Goal: Task Accomplishment & Management: Contribute content

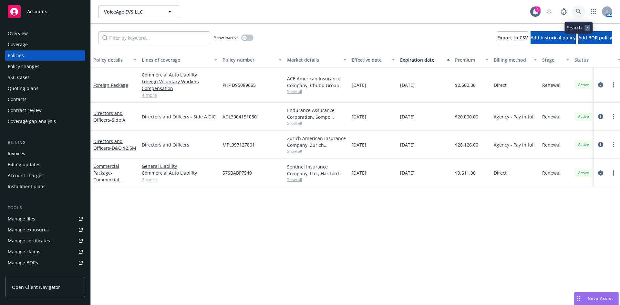
click at [575, 10] on link at bounding box center [578, 11] width 13 height 13
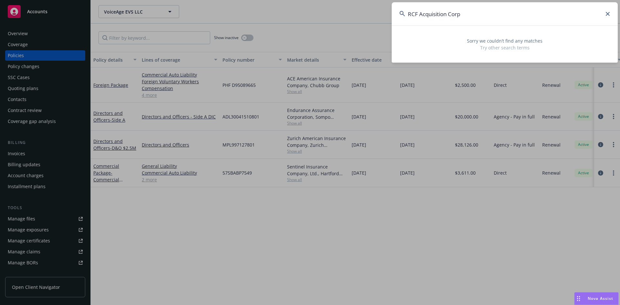
drag, startPoint x: 475, startPoint y: 15, endPoint x: 416, endPoint y: 15, distance: 58.4
click at [416, 15] on input "RCF Acquisition Corp" at bounding box center [504, 13] width 226 height 23
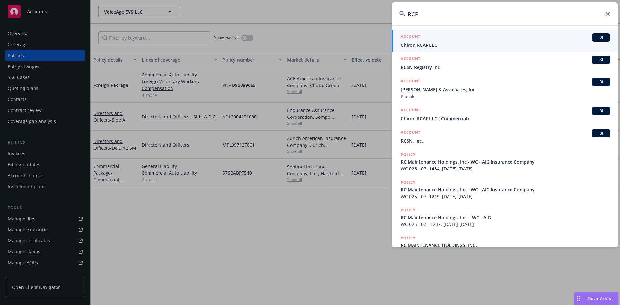
type input "RCF"
click at [412, 11] on input "RCF" at bounding box center [504, 13] width 226 height 23
click at [413, 10] on input "RCF" at bounding box center [504, 13] width 226 height 23
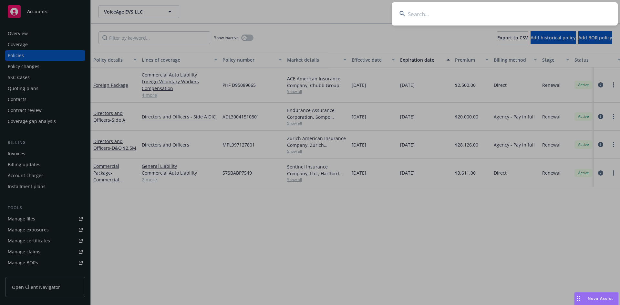
paste input "Perception Capital"
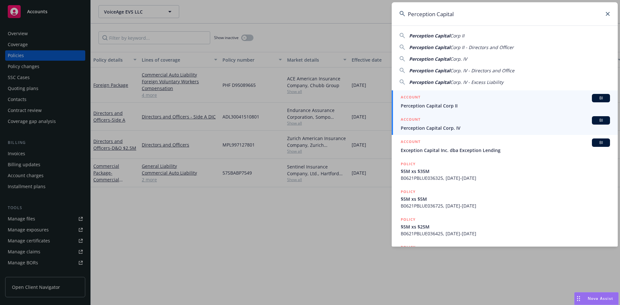
type input "Perception Capital"
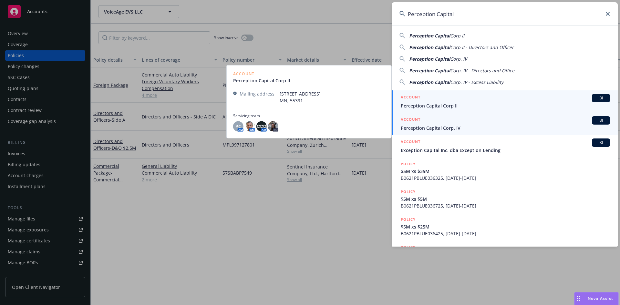
click at [434, 127] on span "Perception Capital Corp. IV" at bounding box center [505, 128] width 209 height 7
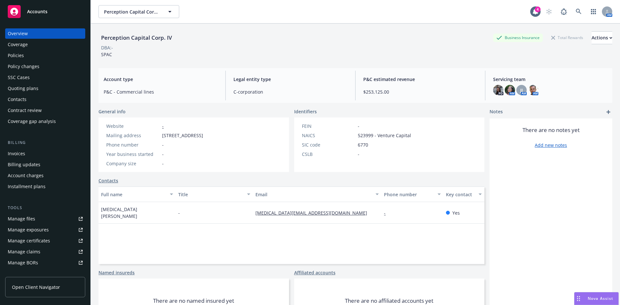
click at [24, 155] on div "Invoices" at bounding box center [16, 153] width 17 height 10
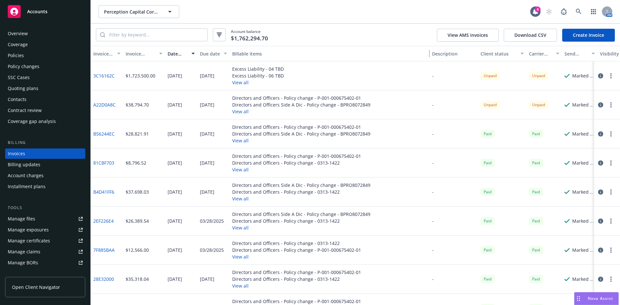
drag, startPoint x: 347, startPoint y: 47, endPoint x: 450, endPoint y: 47, distance: 103.0
click at [450, 47] on div "Invoice ID Invoice amount Date issued Due date Billable items Description Clien…" at bounding box center [383, 53] width 584 height 15
click at [15, 55] on div "Policies" at bounding box center [16, 55] width 16 height 10
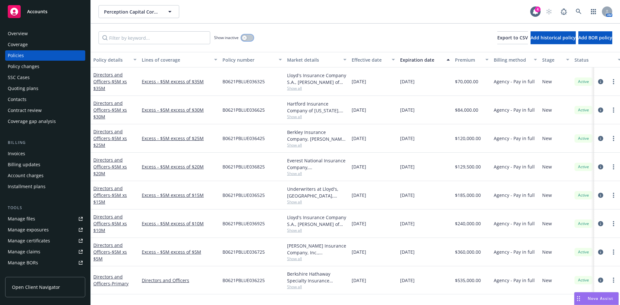
click at [247, 39] on button "button" at bounding box center [247, 38] width 12 height 6
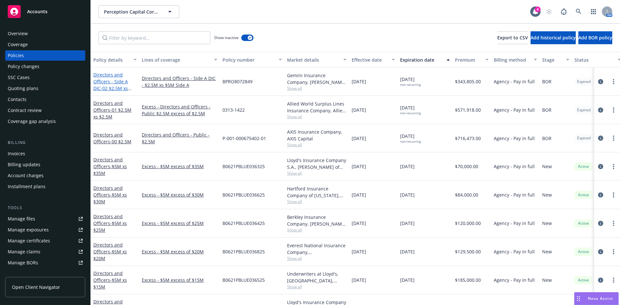
click at [107, 86] on span "- 02 $2.5M xs $5M" at bounding box center [112, 91] width 38 height 13
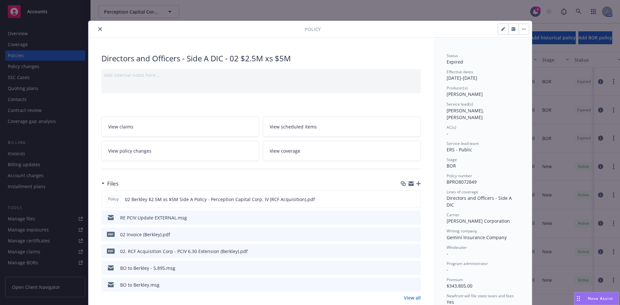
click at [415, 299] on link "View all" at bounding box center [412, 297] width 17 height 7
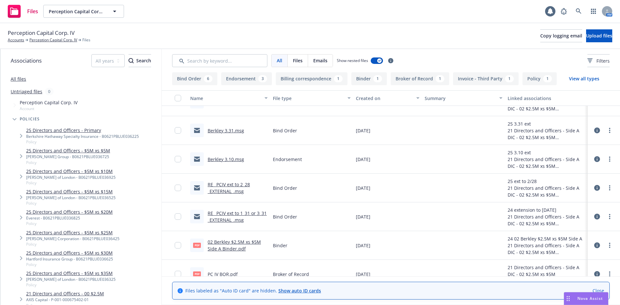
scroll to position [170, 0]
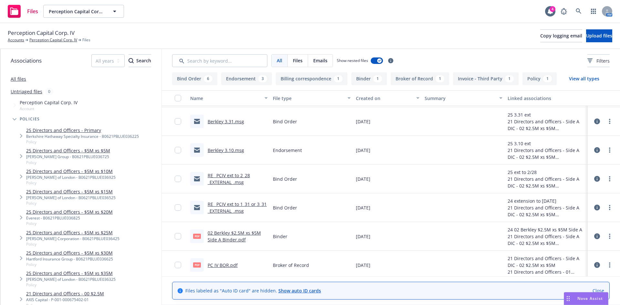
click at [226, 208] on div "RE_ PCIV ext to 1_31 or 3_31 _EXTERNAL_.msg" at bounding box center [238, 208] width 60 height 14
click at [227, 211] on link "RE_ PCIV ext to 1_31 or 3_31 _EXTERNAL_.msg" at bounding box center [237, 207] width 59 height 13
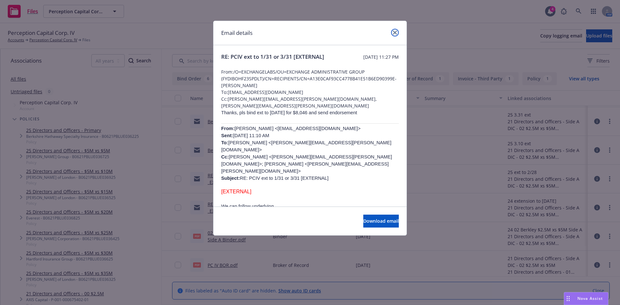
click at [395, 35] on link "close" at bounding box center [395, 33] width 8 height 8
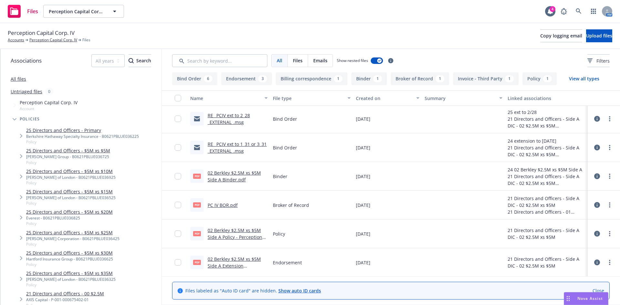
scroll to position [0, 0]
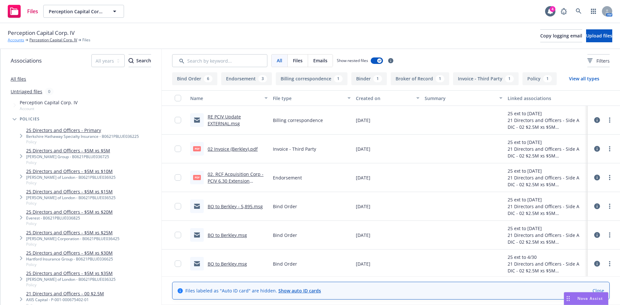
click at [12, 41] on link "Accounts" at bounding box center [16, 40] width 16 height 6
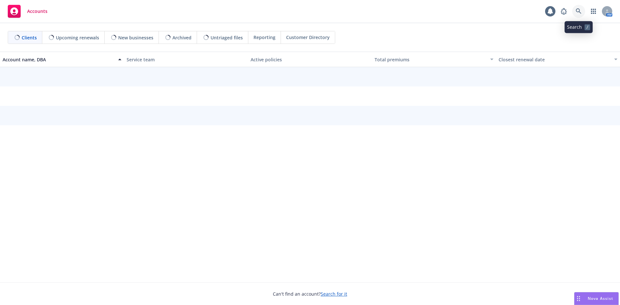
click at [580, 8] on link at bounding box center [578, 11] width 13 height 13
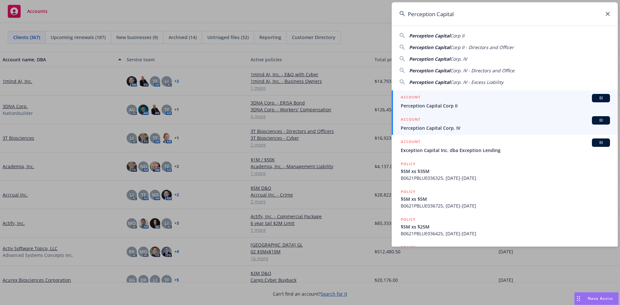
type input "Perception Capital"
click at [441, 127] on span "Perception Capital Corp. IV" at bounding box center [505, 128] width 209 height 7
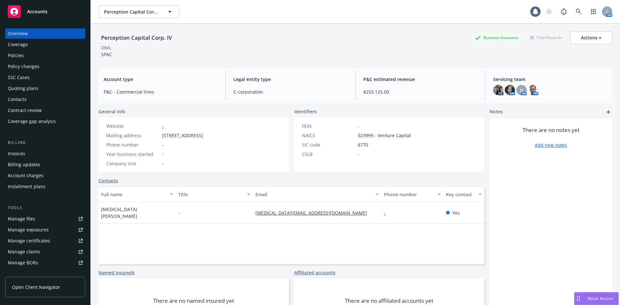
click at [32, 99] on div "Contacts" at bounding box center [45, 99] width 75 height 10
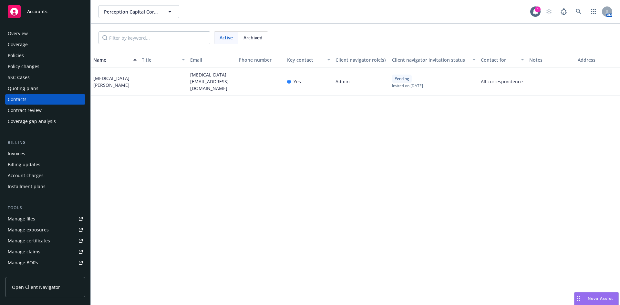
click at [213, 85] on span "tao.tan@perceptioncapitalpartners.com" at bounding box center [211, 81] width 43 height 20
click at [215, 76] on span "tao.tan@perceptioncapitalpartners.com" at bounding box center [211, 81] width 43 height 20
click at [234, 83] on div "tao.tan@perceptioncapitalpartners.com" at bounding box center [212, 81] width 48 height 28
drag, startPoint x: 229, startPoint y: 86, endPoint x: 190, endPoint y: 79, distance: 39.9
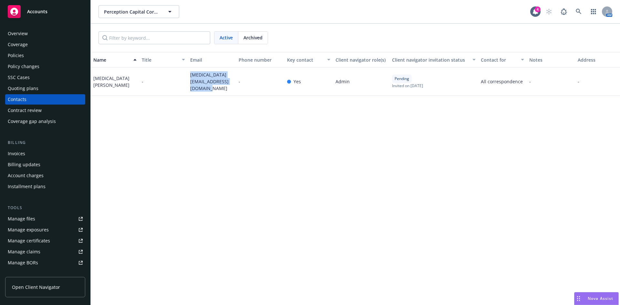
click at [190, 79] on div "tao.tan@perceptioncapitalpartners.com" at bounding box center [212, 81] width 48 height 28
copy span "tao.tan@perceptioncapitalpartners.com"
click at [25, 155] on div "Invoices" at bounding box center [45, 153] width 75 height 10
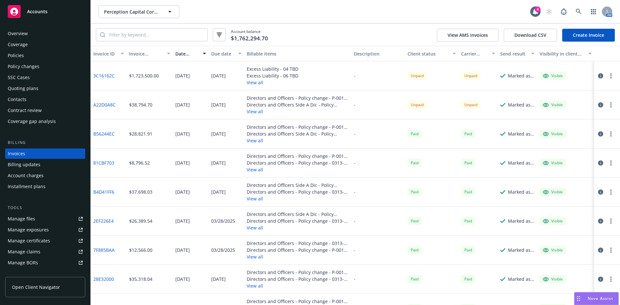
click at [607, 103] on button "button" at bounding box center [611, 105] width 8 height 8
click at [546, 184] on link "Download invoice PDF" at bounding box center [568, 182] width 82 height 13
click at [580, 11] on icon at bounding box center [578, 12] width 6 height 6
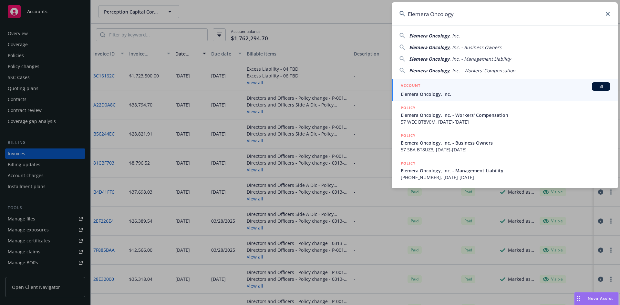
type input "Elemera Oncology"
click at [423, 92] on span "Elemera Oncology, Inc." at bounding box center [505, 94] width 209 height 7
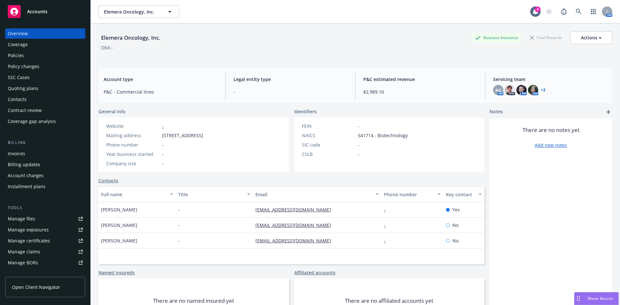
click at [11, 51] on div "Policies" at bounding box center [16, 55] width 16 height 10
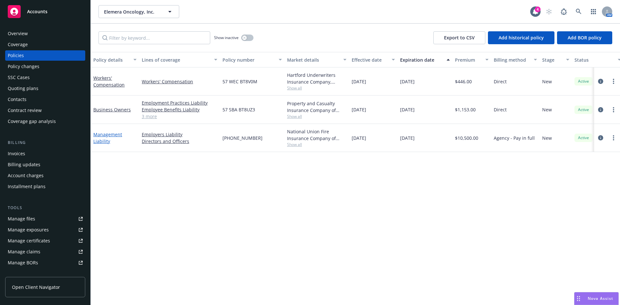
click at [107, 134] on link "Management Liability" at bounding box center [107, 137] width 29 height 13
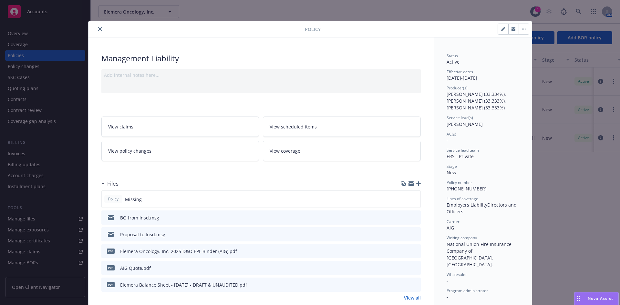
click at [411, 299] on link "View all" at bounding box center [412, 297] width 17 height 7
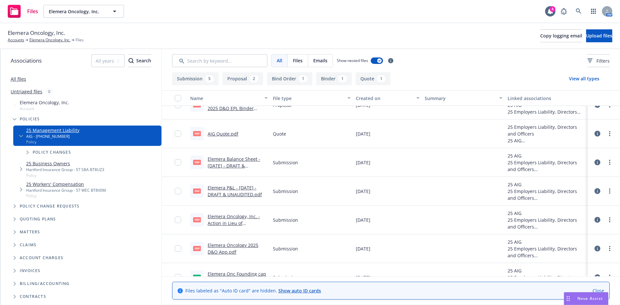
scroll to position [116, 0]
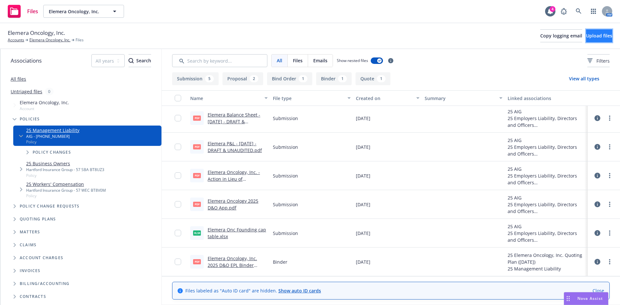
click at [589, 37] on span "Upload files" at bounding box center [599, 36] width 26 height 6
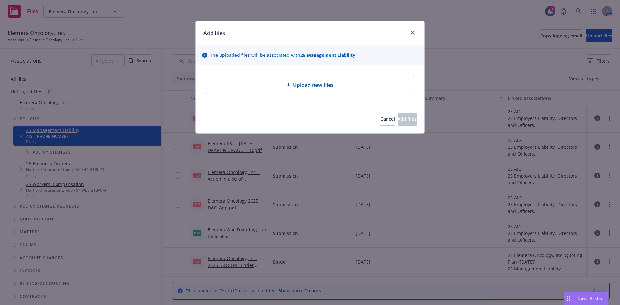
click at [299, 85] on span "Upload new files" at bounding box center [313, 85] width 41 height 8
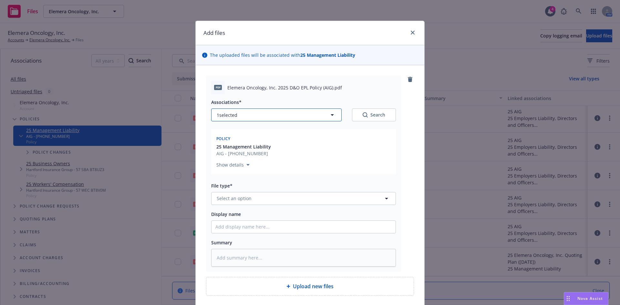
click at [229, 116] on span "1 selected" at bounding box center [227, 115] width 21 height 7
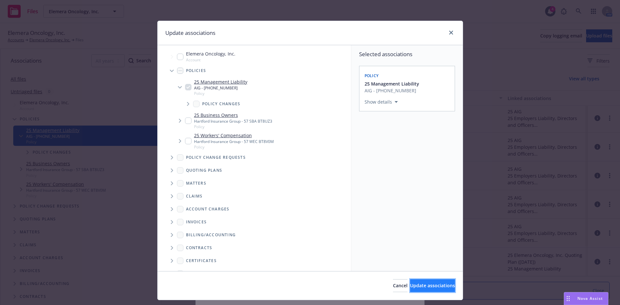
click at [410, 282] on button "Update associations" at bounding box center [432, 285] width 45 height 13
type textarea "x"
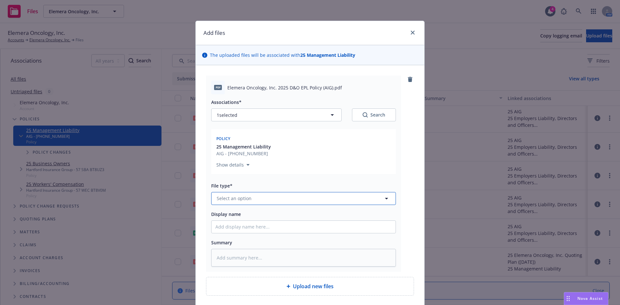
click at [238, 199] on span "Select an option" at bounding box center [234, 198] width 35 height 7
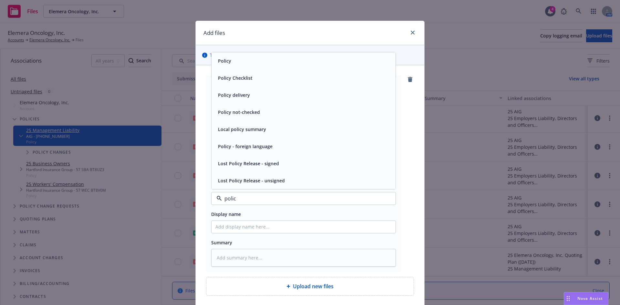
type input "policy"
click at [220, 58] on span "Policy" at bounding box center [224, 60] width 13 height 7
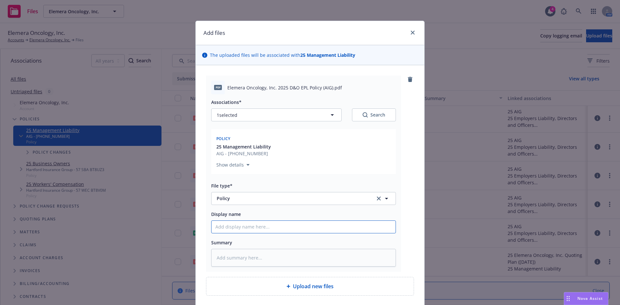
click at [221, 227] on input "Display name" at bounding box center [303, 227] width 184 height 12
paste input "Elemera Oncology"
type textarea "x"
type input "Elemera Oncology"
type textarea "x"
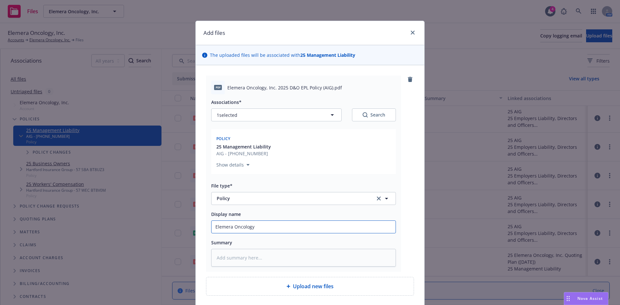
type input "Elemera Oncology,"
type textarea "x"
type input "Elemera Oncology,"
type textarea "x"
type input "Elemera Oncology, I"
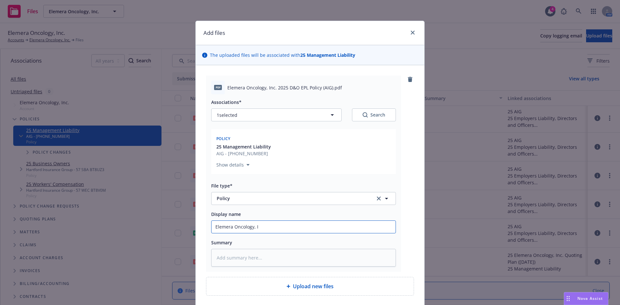
type textarea "x"
type input "Elemera Oncology, In"
type textarea "x"
type input "Elemera Oncology, Inc"
type textarea "x"
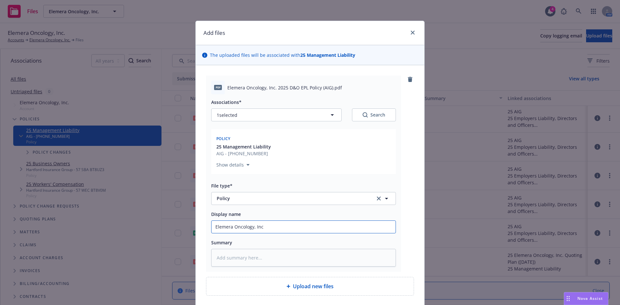
type input "Elemera Oncology, Inc 2"
type textarea "x"
type input "Elemera Oncology, Inc 20"
type textarea "x"
type input "Elemera Oncology, Inc 202"
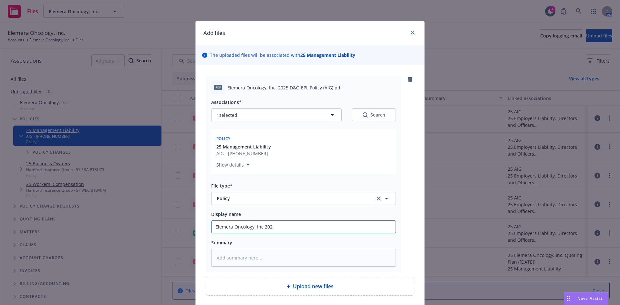
type textarea "x"
type input "Elemera Oncology, Inc 2025"
type textarea "x"
type input "Elemera Oncology, Inc 2025-"
type textarea "x"
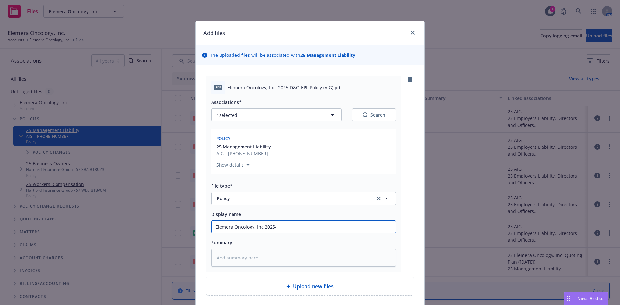
type input "Elemera Oncology, Inc 2025-2"
type textarea "x"
type input "Elemera Oncology, Inc 2025-26"
type textarea "x"
type input "Elemera Oncology, Inc 2025-26"
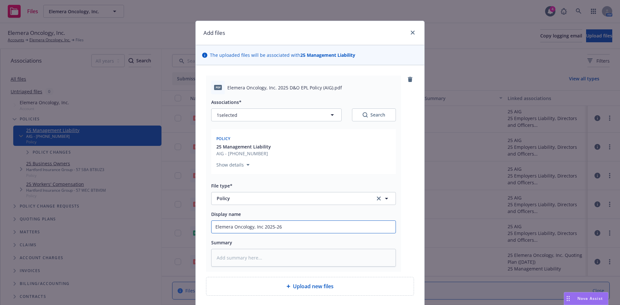
type textarea "x"
type input "Elemera Oncology, Inc 2025-26 M"
type textarea "x"
type input "Elemera Oncology, Inc 2025-26 ML"
type textarea "x"
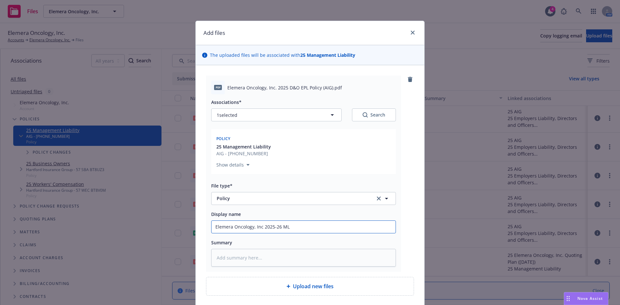
type input "Elemera Oncology, Inc 2025-26 ML"
type textarea "x"
type input "Elemera Oncology, Inc 2025-26 ML P"
type textarea "x"
type input "Elemera Oncology, Inc 2025-26 ML Po"
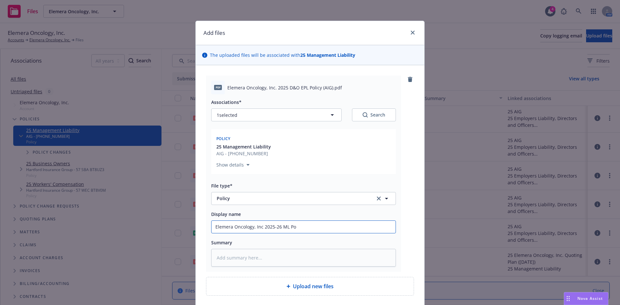
type textarea "x"
type input "Elemera Oncology, Inc 2025-26 ML Pol"
type textarea "x"
type input "Elemera Oncology, Inc 2025-26 ML Poli"
type textarea "x"
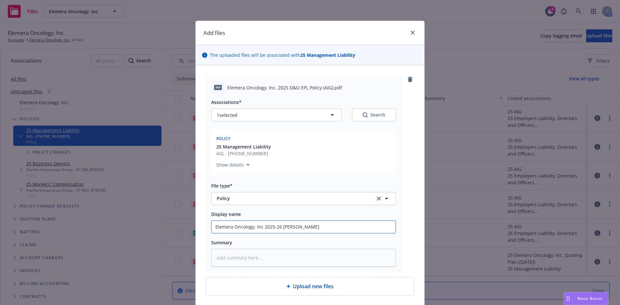
type input "Elemera Oncology, Inc 2025-26 ML Polic"
type textarea "x"
type input "Elemera Oncology, Inc 2025-26 ML Policy"
type textarea "x"
type input "Elemera Oncology, Inc 2025-26 ML Policy"
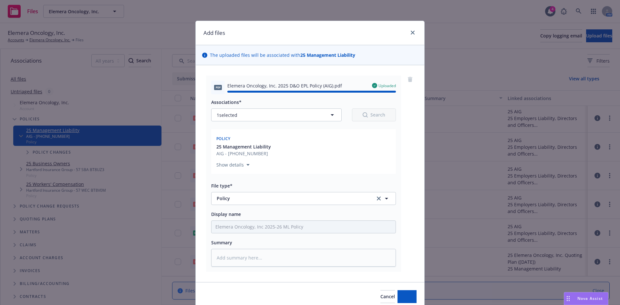
type textarea "x"
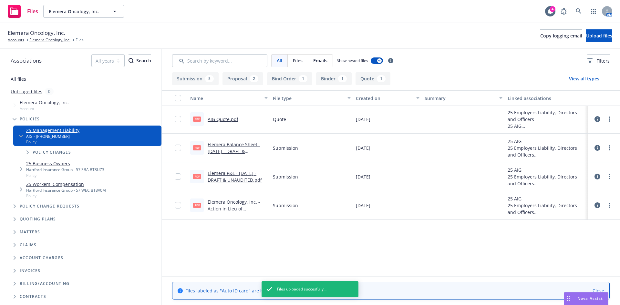
scroll to position [0, 0]
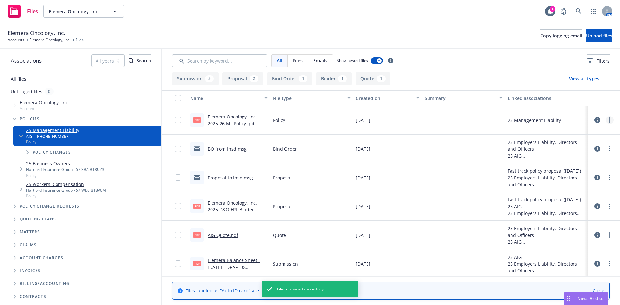
click at [609, 119] on icon "more" at bounding box center [609, 119] width 1 height 5
click at [557, 146] on link "Download" at bounding box center [576, 146] width 64 height 13
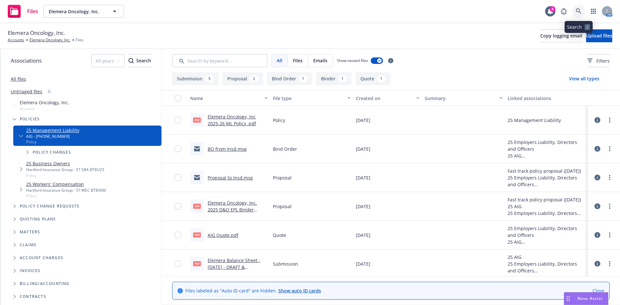
click at [578, 13] on icon at bounding box center [578, 11] width 6 height 6
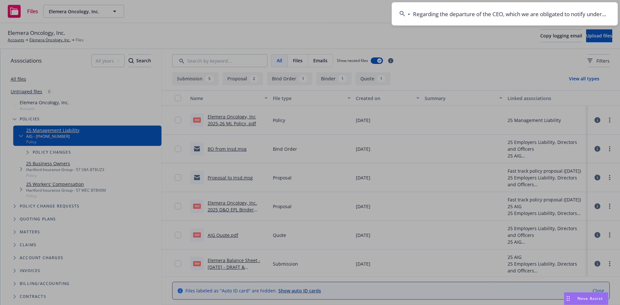
scroll to position [0, 1412]
click at [507, 15] on input "• Regarding the departure of the CEO, which we are obligated to notify underwri…" at bounding box center [504, 13] width 226 height 23
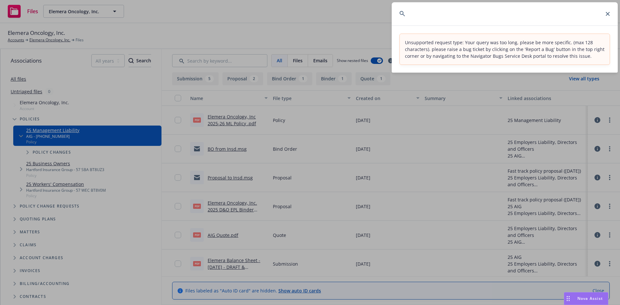
click at [507, 14] on input "• Regarding the departure of the CEO, which we are obligated to notify underwri…" at bounding box center [504, 13] width 226 height 23
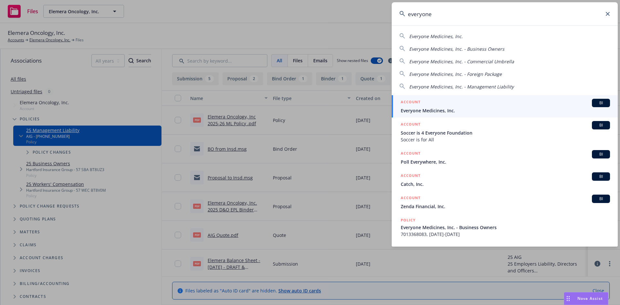
type input "everyone"
click at [430, 109] on span "Everyone Medicines, Inc." at bounding box center [505, 110] width 209 height 7
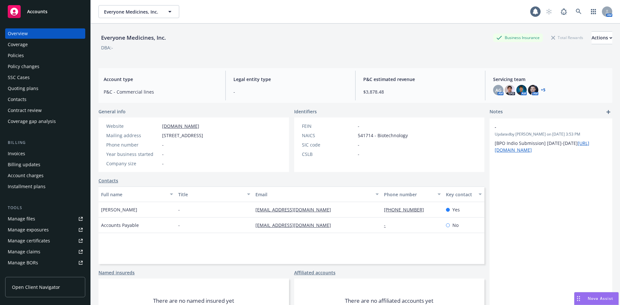
click at [18, 55] on div "Policies" at bounding box center [16, 55] width 16 height 10
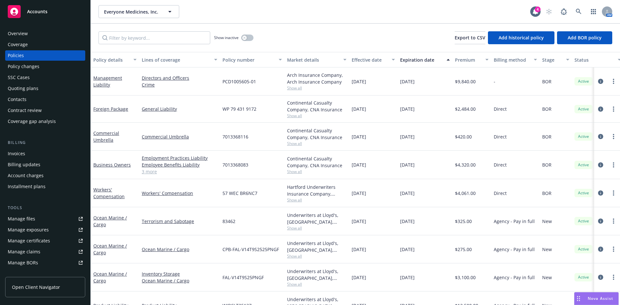
drag, startPoint x: 310, startPoint y: 23, endPoint x: 327, endPoint y: 19, distance: 17.8
click at [310, 23] on div "Everyone Medicines, Inc. Everyone Medicines, Inc. 4 AM" at bounding box center [355, 11] width 529 height 23
click at [576, 11] on icon at bounding box center [577, 11] width 5 height 5
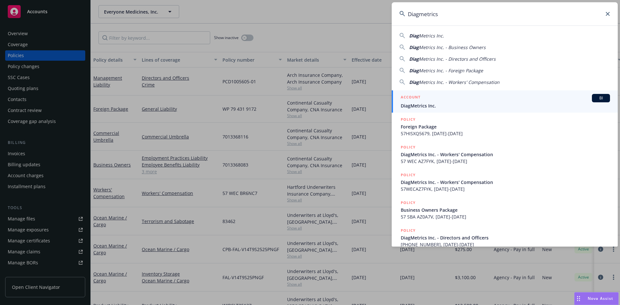
type input "Diagmetrics"
click at [425, 104] on span "DiagMetrics Inc." at bounding box center [505, 105] width 209 height 7
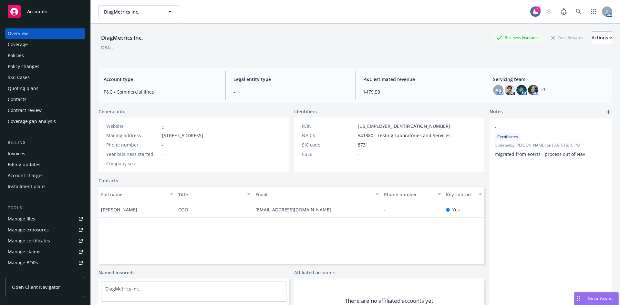
click at [21, 55] on div "Policies" at bounding box center [16, 55] width 16 height 10
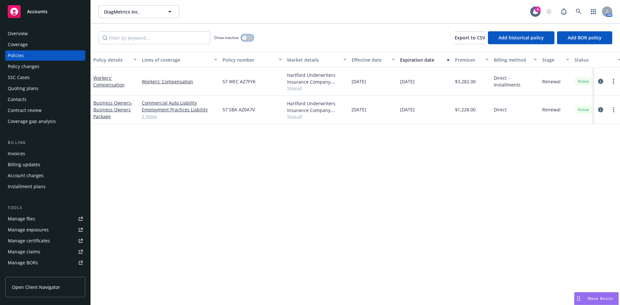
click at [247, 38] on button "button" at bounding box center [247, 38] width 12 height 6
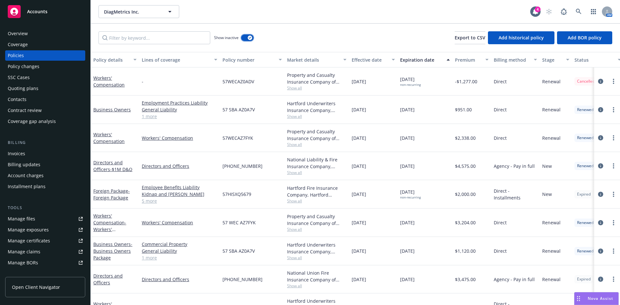
scroll to position [50, 0]
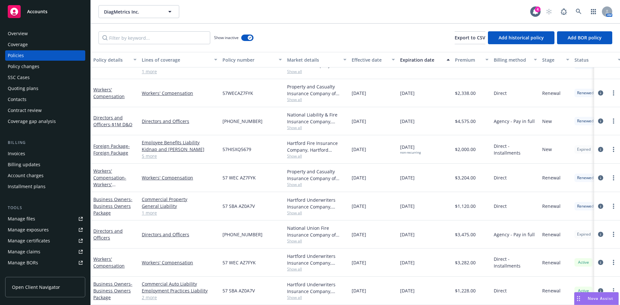
click at [45, 219] on link "Manage files" at bounding box center [45, 219] width 80 height 10
click at [574, 12] on link at bounding box center [578, 11] width 13 height 13
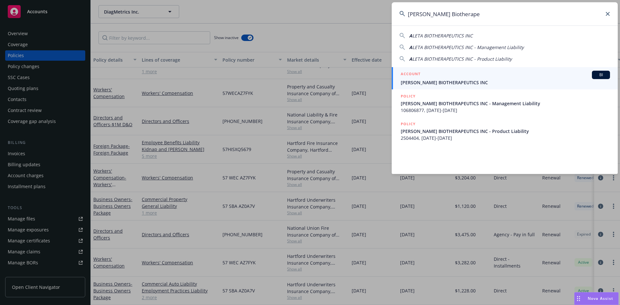
type input "Aleta Biotherape"
click at [431, 77] on div "ACCOUNT BI" at bounding box center [505, 75] width 209 height 8
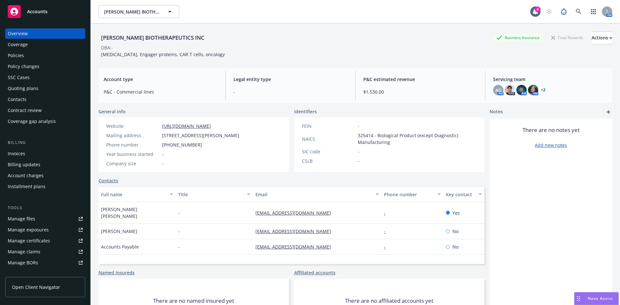
click at [25, 56] on div "Policies" at bounding box center [45, 55] width 75 height 10
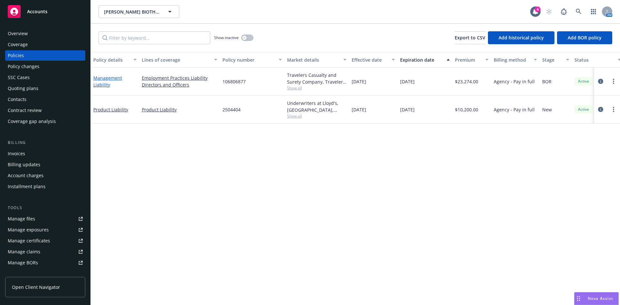
click at [107, 79] on link "Management Liability" at bounding box center [107, 81] width 29 height 13
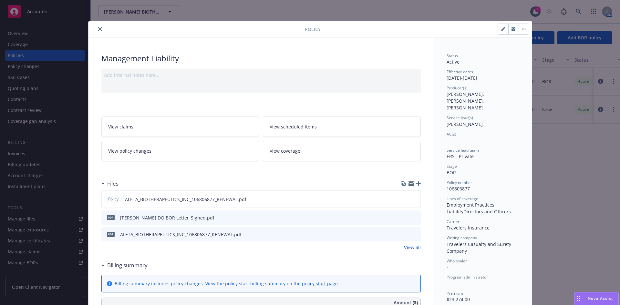
click at [406, 248] on link "View all" at bounding box center [412, 247] width 17 height 7
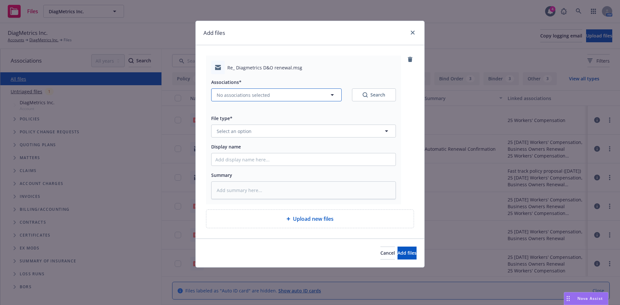
click at [231, 96] on span "No associations selected" at bounding box center [243, 95] width 53 height 7
type textarea "x"
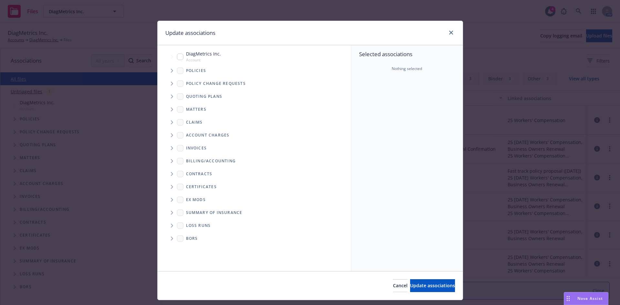
click at [178, 57] on input "Tree Example" at bounding box center [180, 57] width 6 height 6
checkbox input "true"
click at [412, 287] on span "Update associations" at bounding box center [432, 285] width 45 height 6
type textarea "x"
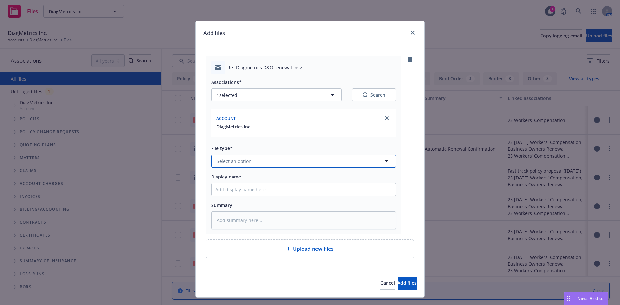
click at [240, 166] on button "Select an option" at bounding box center [303, 161] width 185 height 13
type input "bind or"
click at [234, 178] on span "Bind Order" at bounding box center [230, 179] width 24 height 7
click at [231, 191] on input "Display name" at bounding box center [303, 189] width 184 height 12
type textarea "x"
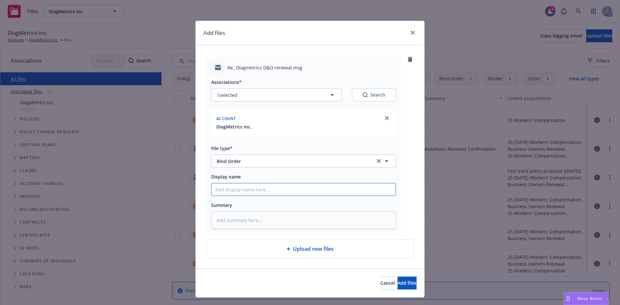
type input "D"
type textarea "x"
type input "D&O"
type textarea "x"
type input "D&O"
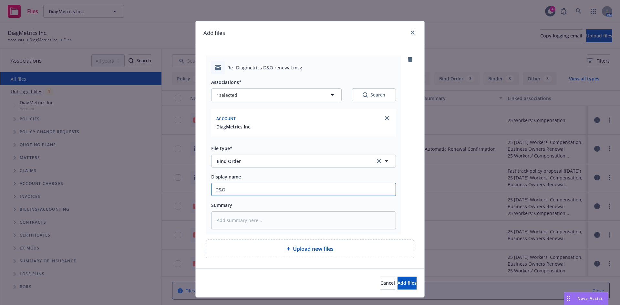
type textarea "x"
type input "D&O B"
type textarea "x"
type input "D&O Bi"
type textarea "x"
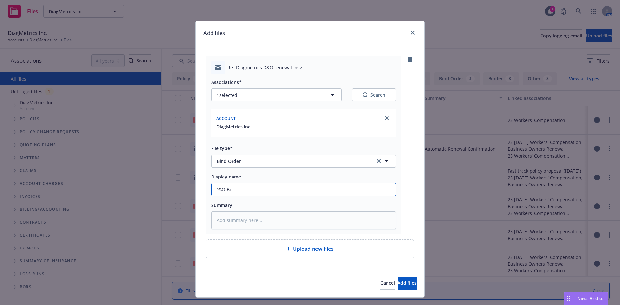
type input "D&O Bin"
type textarea "x"
type input "D&O Bind"
type textarea "x"
type input "D&O Bind"
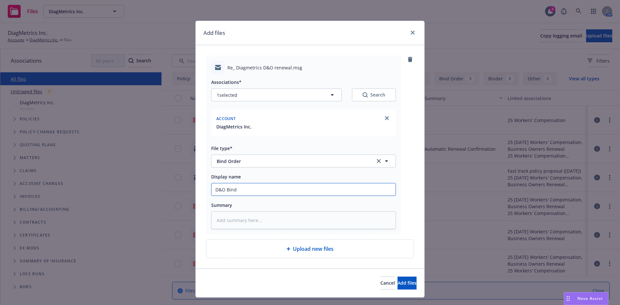
type textarea "x"
type input "D&O Bind o"
type textarea "x"
type input "D&O Bind or"
type textarea "x"
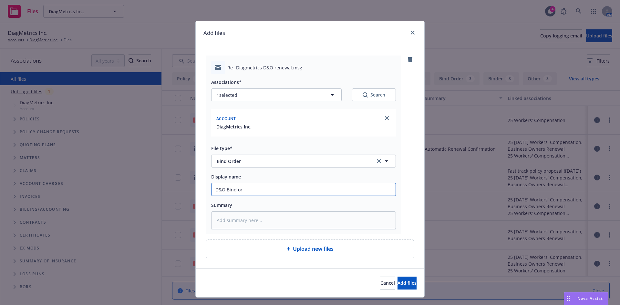
type input "D&O Bind ord"
type textarea "x"
type input "D&O Bind orde"
type textarea "x"
type input "D&O Bind order"
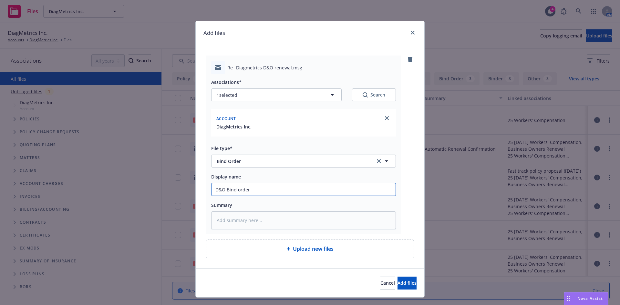
type textarea "x"
type input "D&O Bind order f"
type textarea "x"
type input "D&O Bind order fro"
type textarea "x"
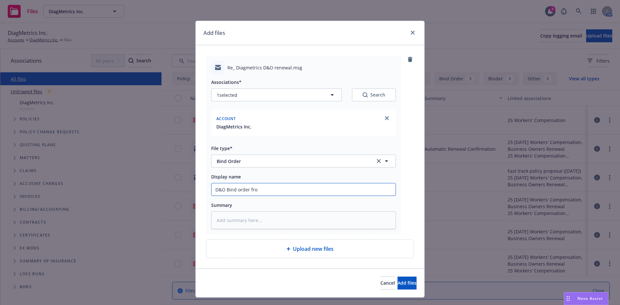
type input "D&O Bind order from"
type textarea "x"
type input "D&O Bind order from"
type textarea "x"
type input "D&O Bind order from C"
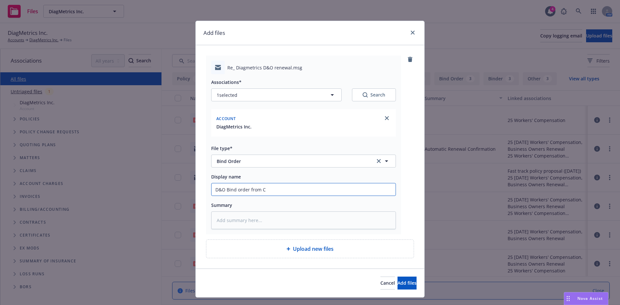
type textarea "x"
type input "D&O Bind order from Cl"
type textarea "x"
type input "D&O Bind order from Cli"
type textarea "x"
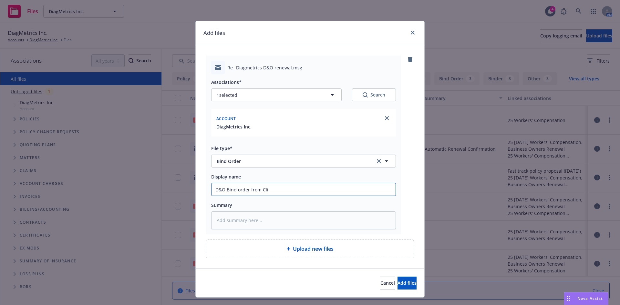
type input "D&O Bind order from Clin"
type textarea "x"
type input "D&O Bind order from Cline"
type textarea "x"
type input "D&O Bind order from Clinet"
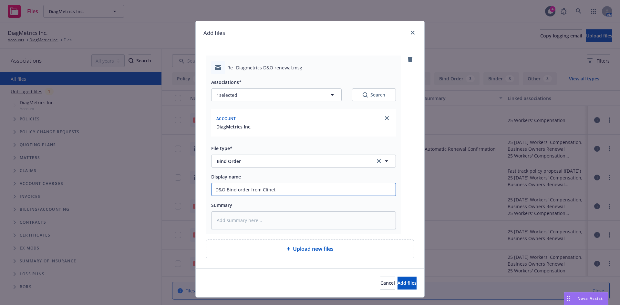
type textarea "x"
type input "D&O Bind order from Clinet"
type textarea "x"
type input "D&O Bind order from Cline"
type textarea "x"
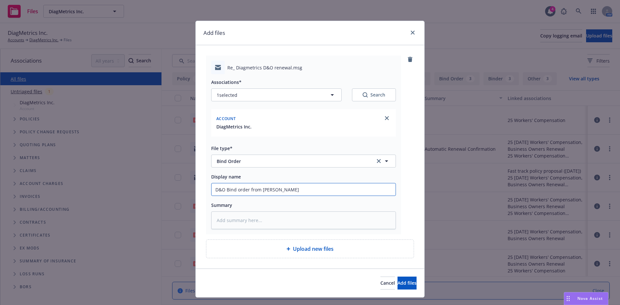
type input "D&O Bind order from Clin"
type textarea "x"
type input "D&O Bind order from Cli"
type textarea "x"
type input "D&O Bind order from Clie"
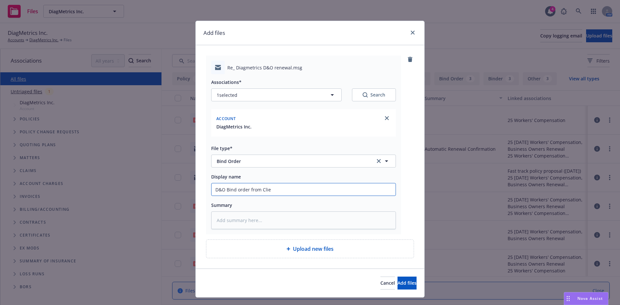
type textarea "x"
type input "D&O Bind order from Clien"
type textarea "x"
type input "D&O Bind order from Client"
type textarea "x"
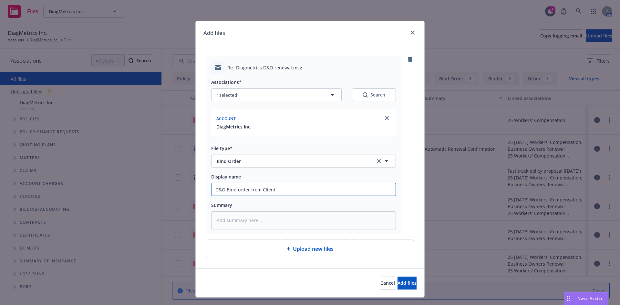
type input "D&O Bind order from Client"
click at [397, 277] on button "Add files" at bounding box center [406, 283] width 19 height 13
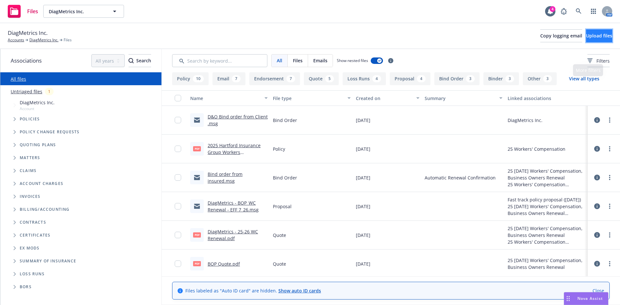
click at [590, 38] on span "Upload files" at bounding box center [599, 36] width 26 height 6
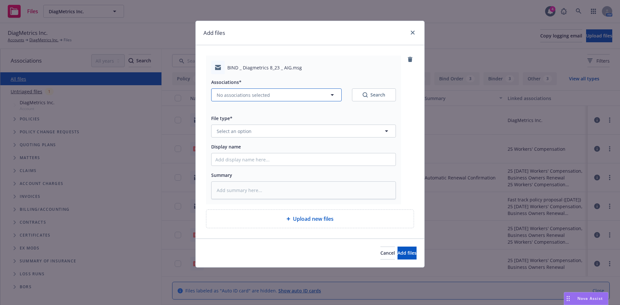
click at [248, 93] on span "No associations selected" at bounding box center [243, 95] width 53 height 7
type textarea "x"
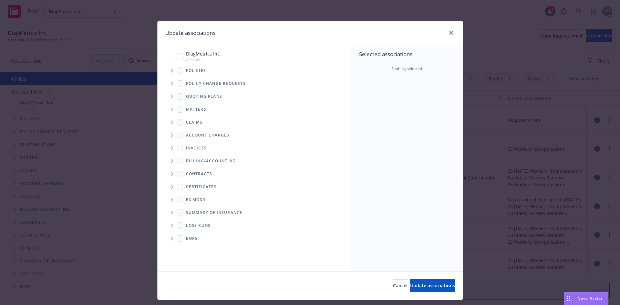
click at [177, 56] on input "Tree Example" at bounding box center [180, 57] width 6 height 6
checkbox input "true"
click at [410, 288] on span "Update associations" at bounding box center [432, 285] width 45 height 6
type textarea "x"
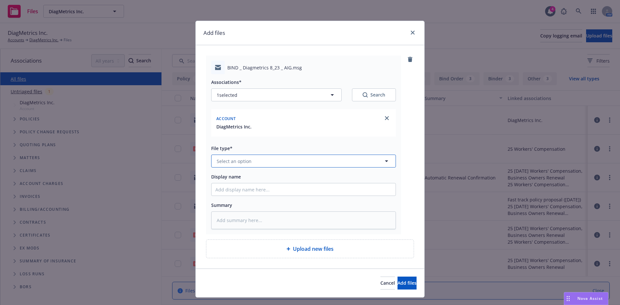
click at [225, 158] on span "Select an option" at bounding box center [234, 161] width 35 height 7
type input "bind"
click at [225, 180] on span "Bind Order" at bounding box center [230, 179] width 24 height 7
click at [225, 190] on input "Display name" at bounding box center [303, 189] width 184 height 12
type textarea "x"
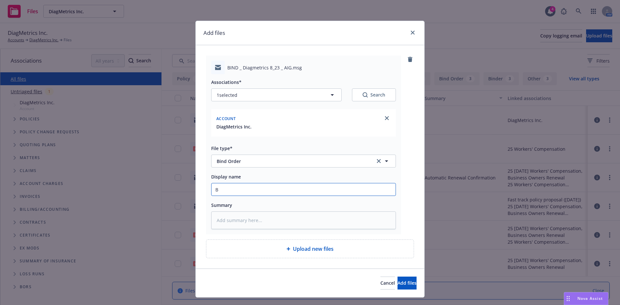
type input "Bi"
type textarea "x"
type input "Bin"
type textarea "x"
type input "Bind"
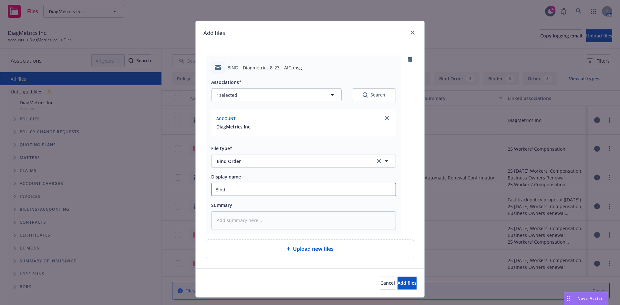
type textarea "x"
type input "Bind"
type textarea "x"
type input "Bind o"
type textarea "x"
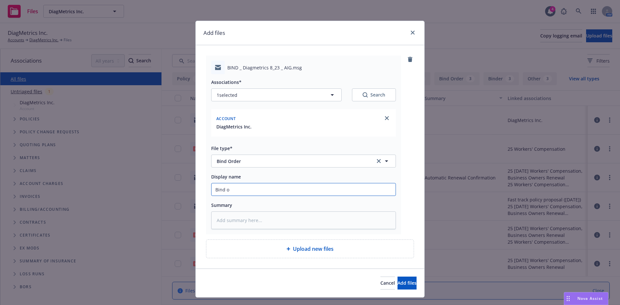
type input "Bind or"
type textarea "x"
type input "Bind ord"
type textarea "x"
type input "Bind orde"
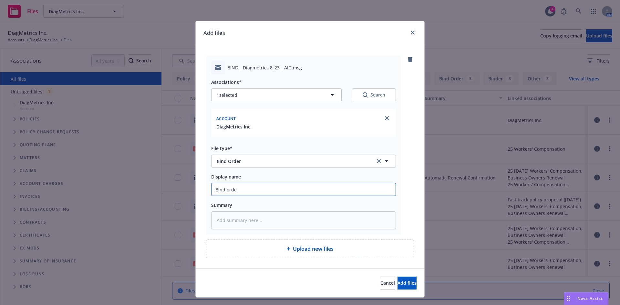
type textarea "x"
type input "Bind order"
type textarea "x"
type input "Bind order t"
type textarea "x"
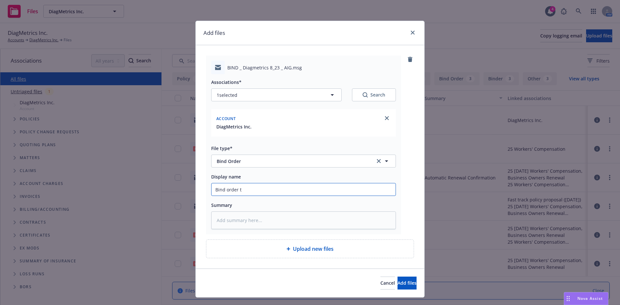
type input "Bind order to"
type textarea "x"
type input "Bind order to"
type textarea "x"
type input "Bind order to A"
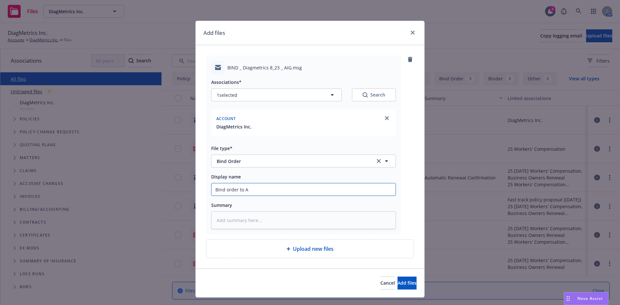
type textarea "x"
type input "Bind order to AI"
type textarea "x"
type input "Bind order to AIG"
type textarea "x"
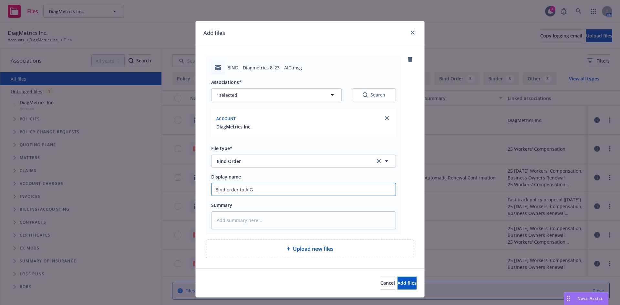
type input "Bind order to AIG"
click at [212, 189] on input "Bind order to AIG" at bounding box center [303, 189] width 184 height 12
type textarea "x"
type input "DBind order to AIG"
type textarea "x"
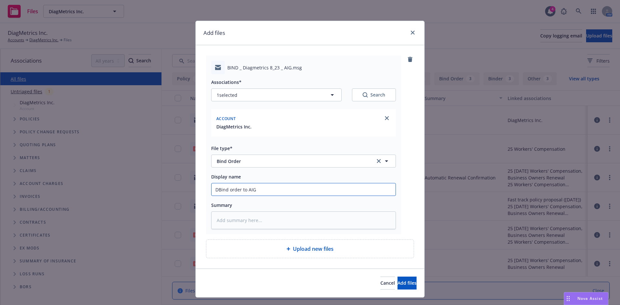
type input "D&Bind order to AIG"
type textarea "x"
type input "D&OBind order to AIG"
type textarea "x"
type input "D&O Bind order to AIG"
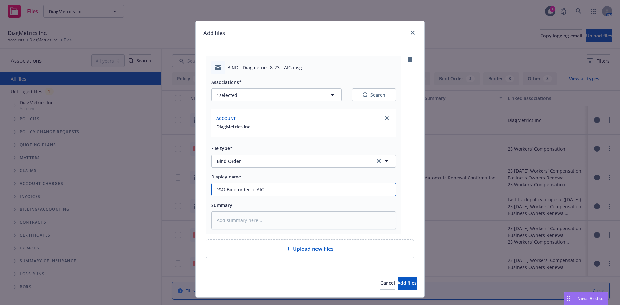
click at [397, 277] on button "Add files" at bounding box center [406, 283] width 19 height 13
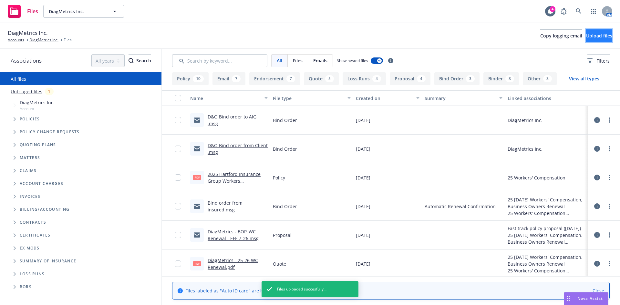
click at [588, 40] on button "Upload files" at bounding box center [599, 35] width 26 height 13
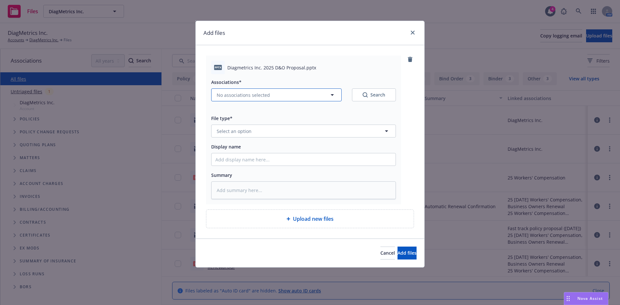
click at [228, 97] on span "No associations selected" at bounding box center [243, 95] width 53 height 7
type textarea "x"
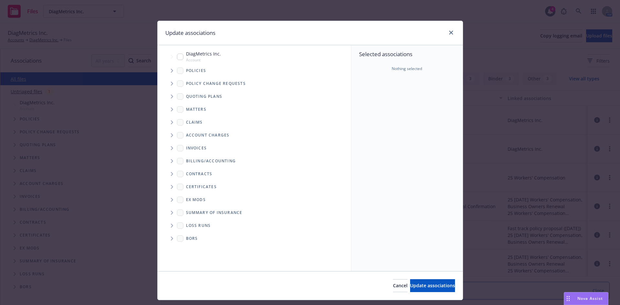
click at [177, 58] on input "Tree Example" at bounding box center [180, 57] width 6 height 6
checkbox input "true"
click at [414, 282] on span "Update associations" at bounding box center [432, 285] width 45 height 6
type textarea "x"
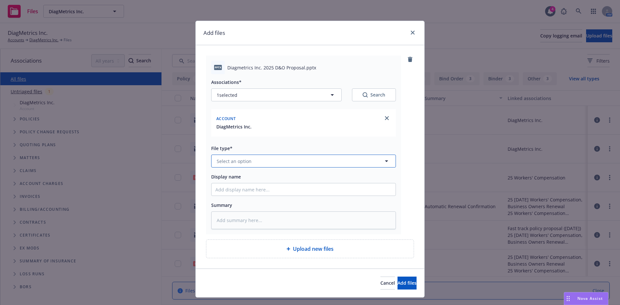
click at [220, 161] on span "Select an option" at bounding box center [234, 161] width 35 height 7
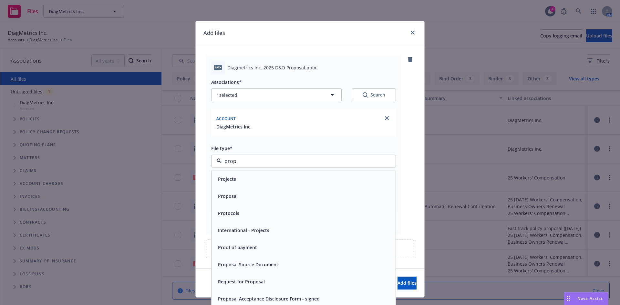
type input "propo"
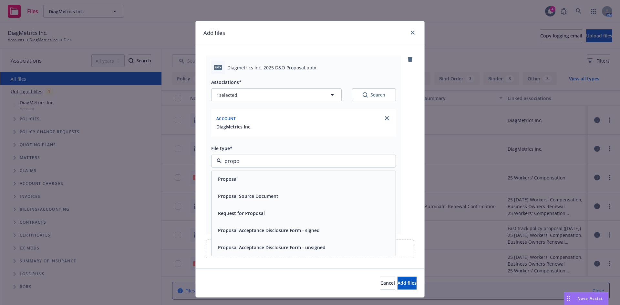
click at [227, 182] on span "Proposal" at bounding box center [228, 179] width 20 height 7
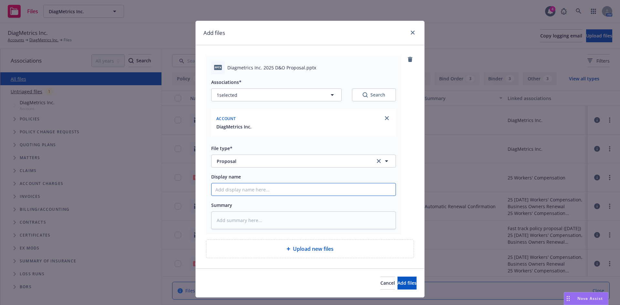
click at [239, 195] on input "Display name" at bounding box center [303, 189] width 184 height 12
click at [242, 190] on input "Display name" at bounding box center [303, 189] width 184 height 12
paste input "Diagmetrics D&O renewal"
type textarea "x"
type input "Diagmetrics D&O renewal"
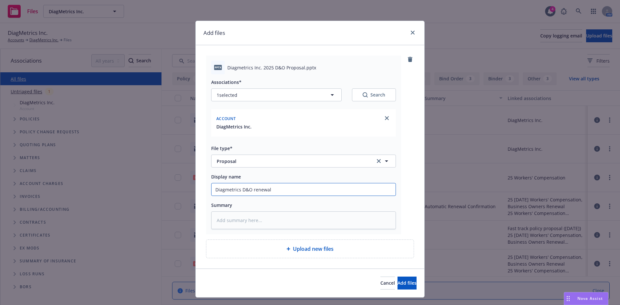
click at [250, 188] on input "Diagmetrics D&O renewal" at bounding box center [303, 189] width 184 height 12
type textarea "x"
type input "Diagmetrics D&O 2renewal"
type textarea "x"
type input "Diagmetrics D&O 20renewal"
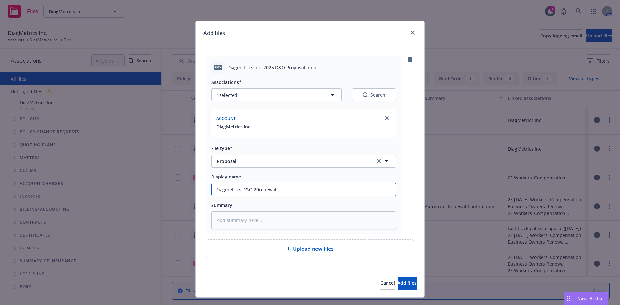
type textarea "x"
type input "Diagmetrics D&O 202renewal"
type textarea "x"
type input "Diagmetrics D&O 2025renewal"
type textarea "x"
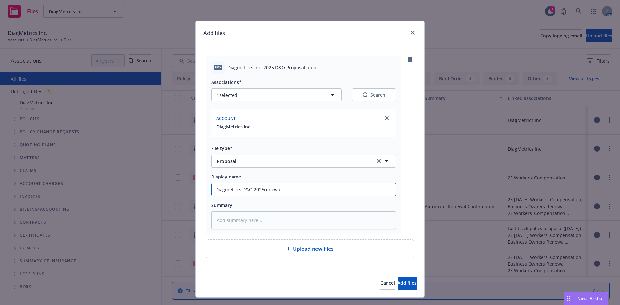
type input "Diagmetrics D&O 2025 renewal"
click at [287, 188] on input "Diagmetrics D&O 2025 renewal" at bounding box center [303, 189] width 184 height 12
type textarea "x"
type input "Diagmetrics D&O 2025 renewal"
type textarea "x"
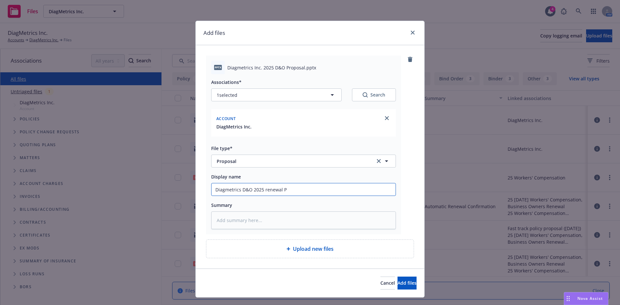
type input "Diagmetrics D&O 2025 renewal Pr"
type textarea "x"
type input "Diagmetrics D&O 2025 renewal Pro"
type textarea "x"
type input "Diagmetrics D&O 2025 renewal Prop"
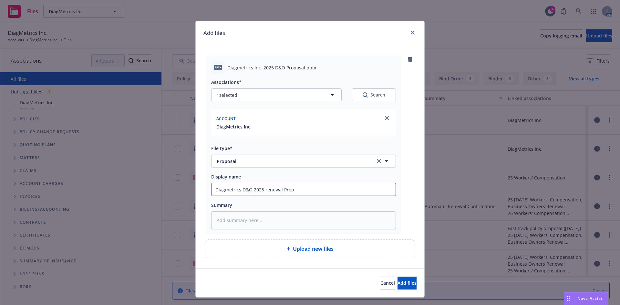
type textarea "x"
type input "Diagmetrics D&O 2025 renewal Propo"
type textarea "x"
type input "Diagmetrics D&O 2025 renewal Propos"
type textarea "x"
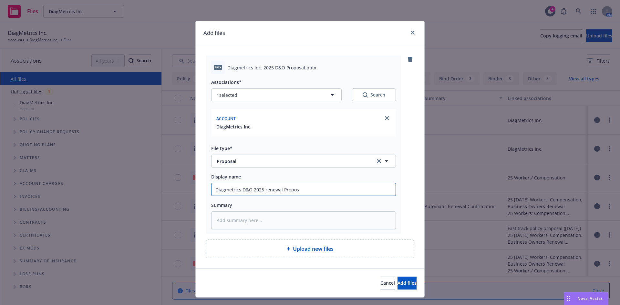
type input "Diagmetrics D&O 2025 renewal Proposa"
type textarea "x"
type input "Diagmetrics D&O 2025 renewal Proposal"
type textarea "x"
type input "Diagmetrics D&O 2025 renewal Proposal"
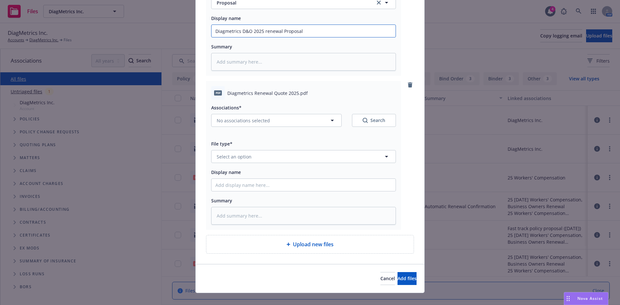
scroll to position [167, 0]
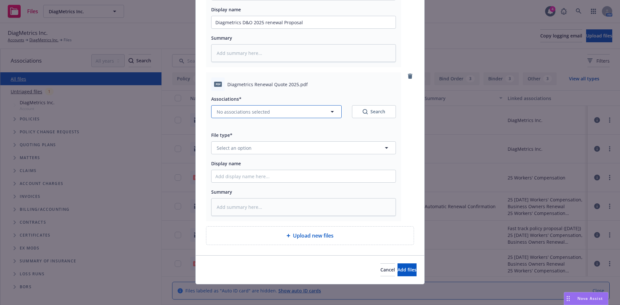
click at [227, 112] on span "No associations selected" at bounding box center [243, 111] width 53 height 7
type textarea "x"
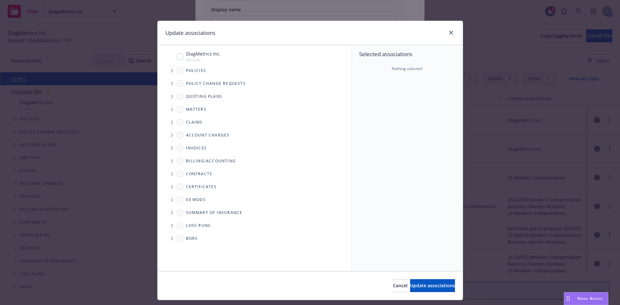
click at [177, 55] on input "Tree Example" at bounding box center [180, 57] width 6 height 6
checkbox input "true"
click at [427, 286] on span "Update associations" at bounding box center [432, 285] width 45 height 6
type textarea "x"
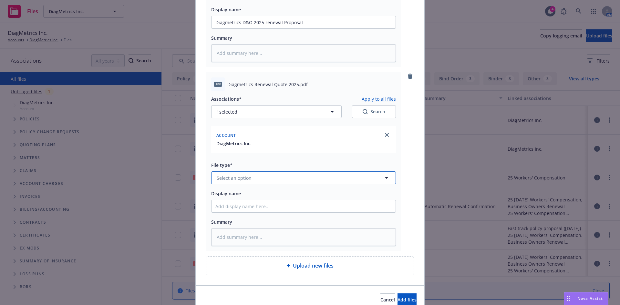
click at [232, 177] on span "Select an option" at bounding box center [234, 178] width 35 height 7
type input "quote"
click at [229, 147] on div "Quote" at bounding box center [224, 142] width 18 height 9
click at [224, 28] on input "Display name" at bounding box center [303, 22] width 184 height 12
type textarea "x"
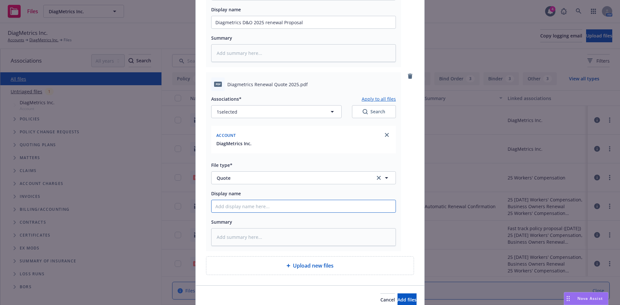
type input "D"
type textarea "x"
type input "D&"
type textarea "x"
type input "D&O"
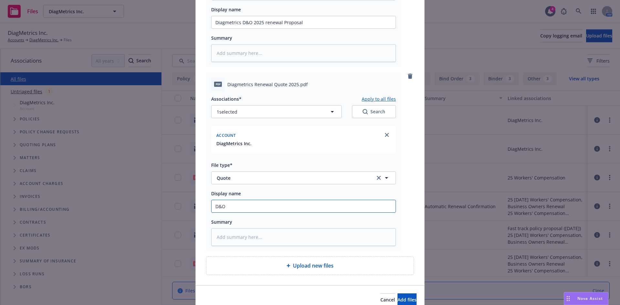
type textarea "x"
type input "D&O"
type textarea "x"
type input "D&O A"
type textarea "x"
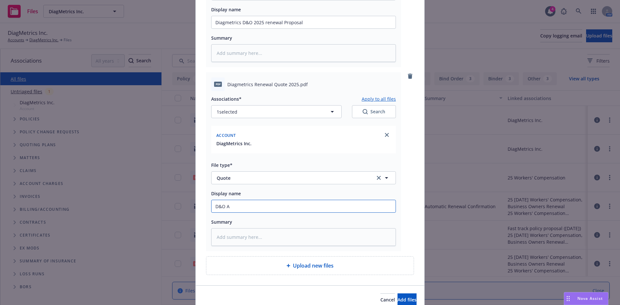
type input "D&O AI"
type textarea "x"
type input "D&O AIG"
type textarea "x"
type input "D&O AIG"
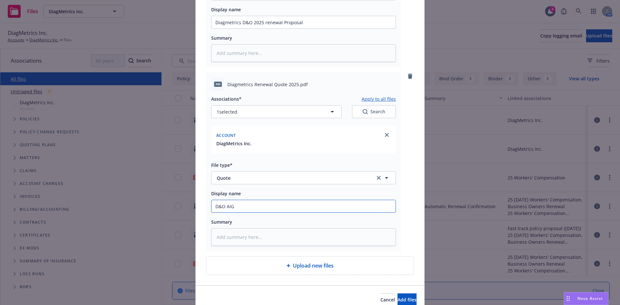
type textarea "x"
type input "D&O AIG Q"
type textarea "x"
type input "D&O AIG Qu"
type textarea "x"
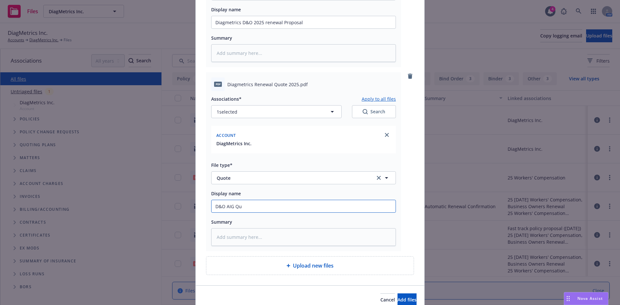
type input "D&O AIG Quo"
type textarea "x"
type input "D&O AIG Quot"
type textarea "x"
type input "D&O AIG Quote"
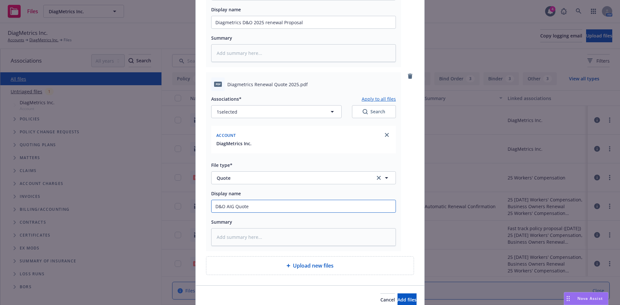
type textarea "x"
type input "D&O AIG Quote"
click at [397, 293] on button "Add files" at bounding box center [406, 299] width 19 height 13
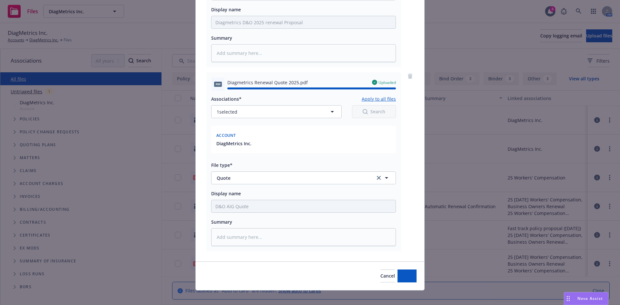
type textarea "x"
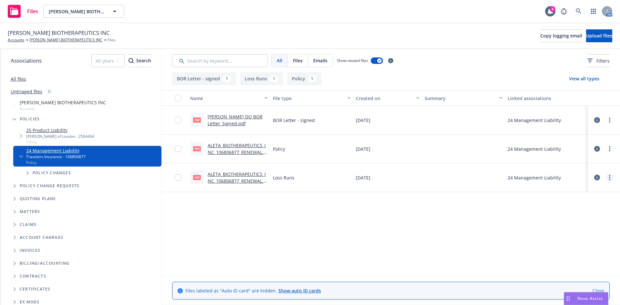
click at [610, 178] on circle "more" at bounding box center [609, 177] width 1 height 1
click at [578, 203] on link "Download" at bounding box center [581, 203] width 64 height 13
click at [318, 234] on div "Name File type Created on Summary Linked associations pdf [PERSON_NAME] DO BOR …" at bounding box center [391, 183] width 458 height 186
click at [51, 41] on link "[PERSON_NAME] BIOTHERAPEUTICS INC" at bounding box center [65, 40] width 73 height 6
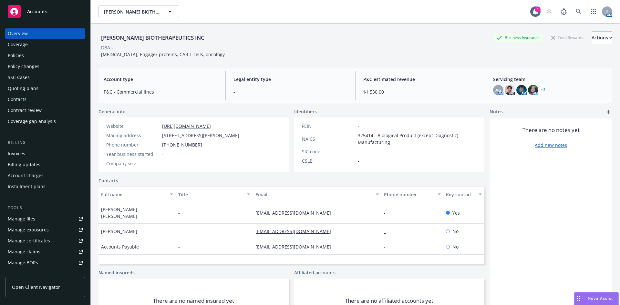
click at [14, 51] on div "Policies" at bounding box center [16, 55] width 16 height 10
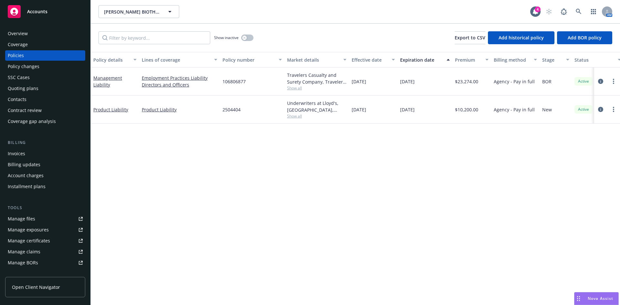
click at [506, 204] on div "Policy details Lines of coverage Policy number Market details Effective date Ex…" at bounding box center [355, 178] width 529 height 253
click at [579, 13] on icon at bounding box center [578, 12] width 6 height 6
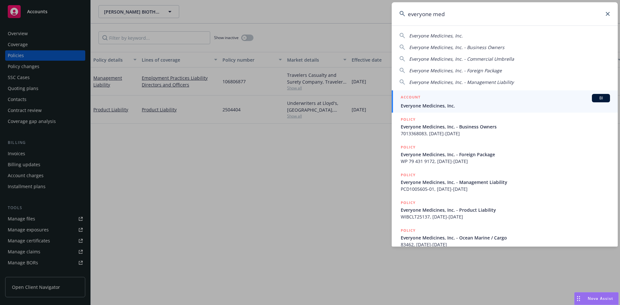
type input "everyone med"
click at [440, 105] on span "Everyone Medicines, Inc." at bounding box center [505, 105] width 209 height 7
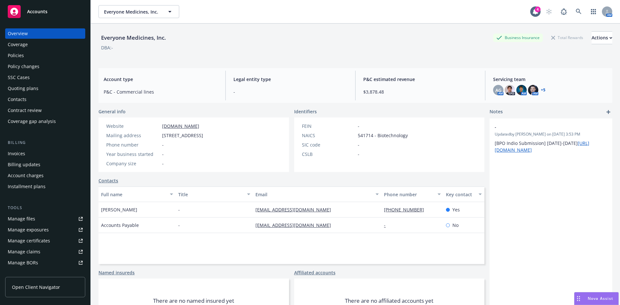
click at [14, 57] on div "Policies" at bounding box center [16, 55] width 16 height 10
